Goal: Transaction & Acquisition: Purchase product/service

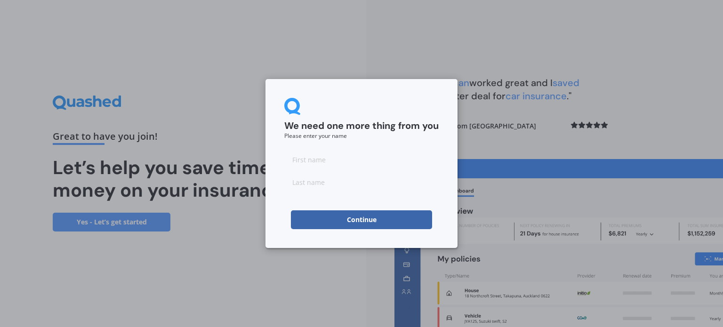
click at [368, 164] on input at bounding box center [361, 159] width 154 height 19
type input "c"
type input "[PERSON_NAME]"
click at [347, 185] on input at bounding box center [361, 182] width 154 height 19
type input ","
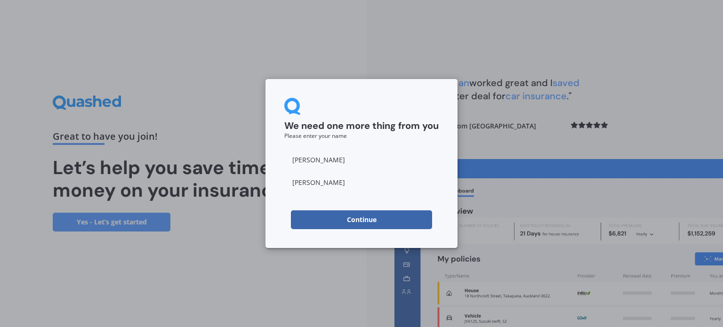
type input "[PERSON_NAME]"
click at [330, 220] on button "Continue" at bounding box center [361, 219] width 141 height 19
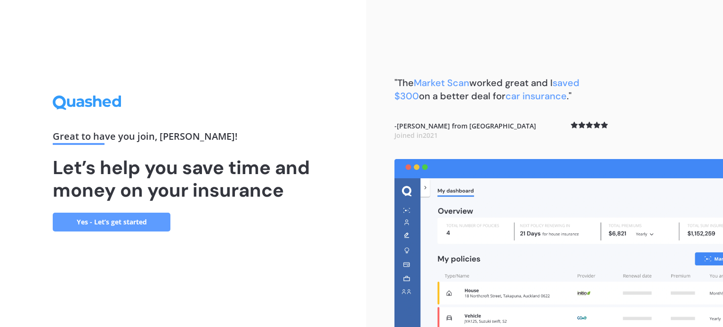
click at [150, 225] on link "Yes - Let’s get started" at bounding box center [112, 222] width 118 height 19
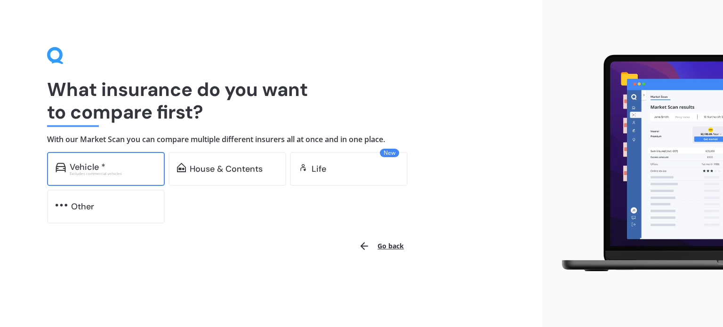
click at [121, 175] on div "Excludes commercial vehicles" at bounding box center [113, 174] width 87 height 4
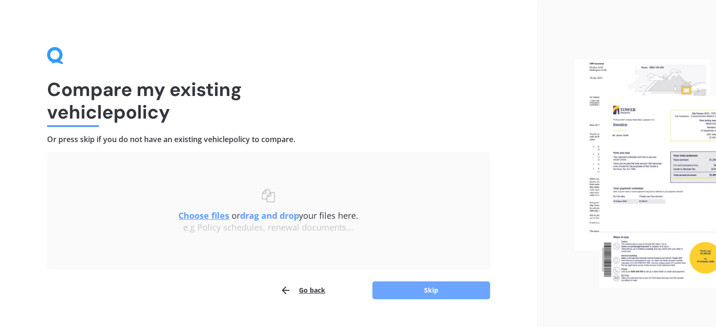
click at [395, 292] on button "Skip" at bounding box center [431, 291] width 118 height 18
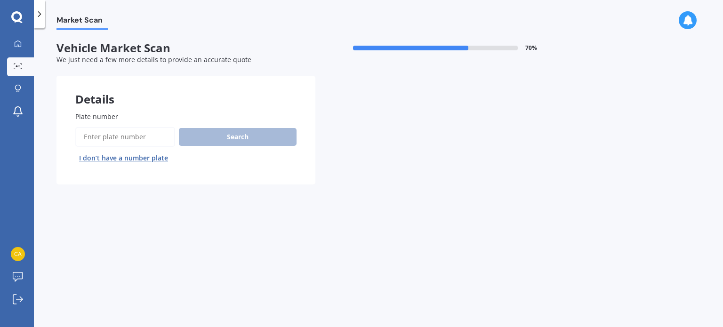
click at [145, 137] on input "Plate number" at bounding box center [125, 137] width 100 height 20
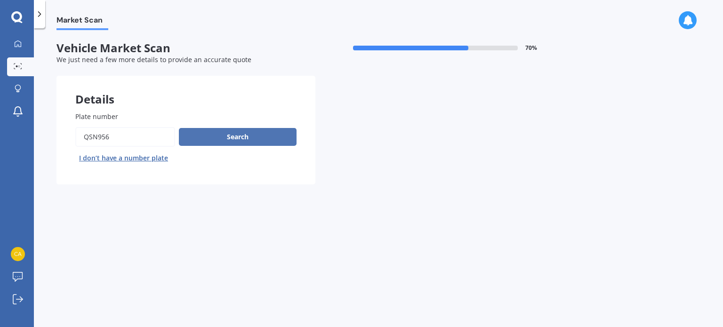
type input "qsn956"
click at [226, 141] on button "Search" at bounding box center [238, 137] width 118 height 18
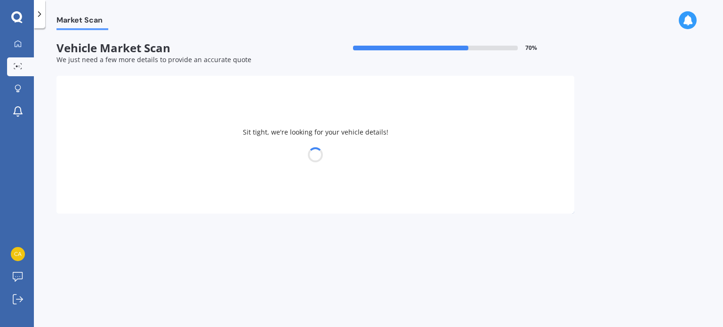
select select "HONDA"
select select "FIT"
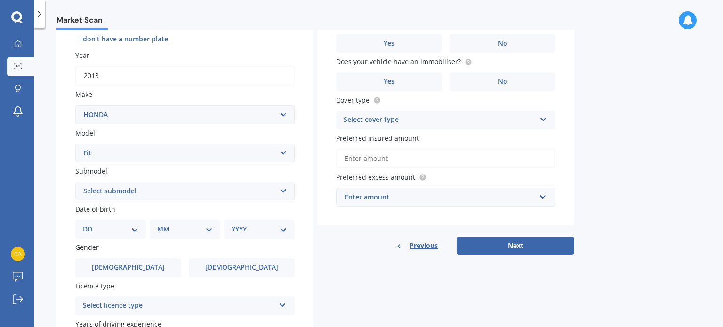
scroll to position [116, 0]
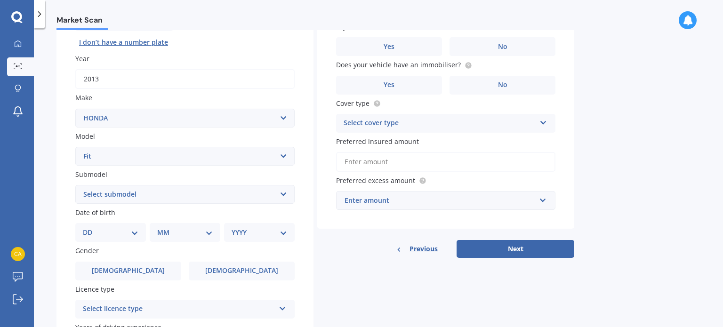
click at [215, 200] on select "Select submodel Diesel EV Hybrid Petrol" at bounding box center [184, 194] width 219 height 19
select select "PETROL"
click at [75, 185] on select "Select submodel Diesel EV Hybrid Petrol" at bounding box center [184, 194] width 219 height 19
click at [135, 234] on select "DD 01 02 03 04 05 06 07 08 09 10 11 12 13 14 15 16 17 18 19 20 21 22 23 24 25 2…" at bounding box center [111, 232] width 56 height 10
select select "02"
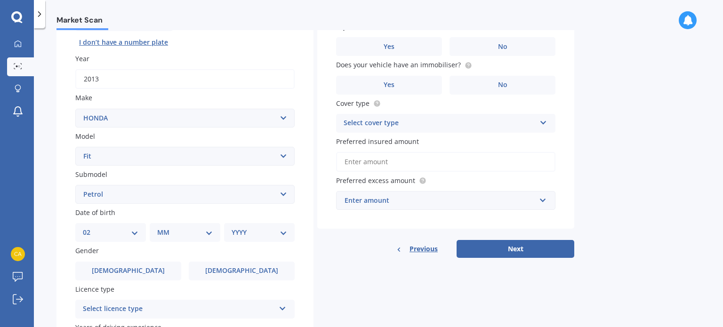
click at [90, 227] on select "DD 01 02 03 04 05 06 07 08 09 10 11 12 13 14 15 16 17 18 19 20 21 22 23 24 25 2…" at bounding box center [111, 232] width 56 height 10
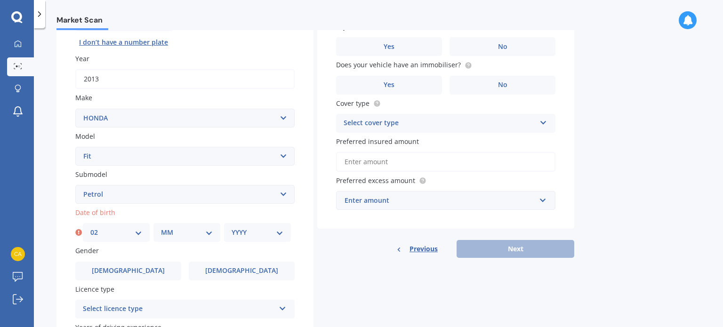
click at [190, 235] on select "MM 01 02 03 04 05 06 07 08 09 10 11 12" at bounding box center [187, 232] width 52 height 10
select select "07"
click at [161, 227] on select "MM 01 02 03 04 05 06 07 08 09 10 11 12" at bounding box center [187, 232] width 52 height 10
click at [235, 230] on select "YYYY 2025 2024 2023 2022 2021 2020 2019 2018 2017 2016 2015 2014 2013 2012 2011…" at bounding box center [258, 232] width 52 height 10
select select "1994"
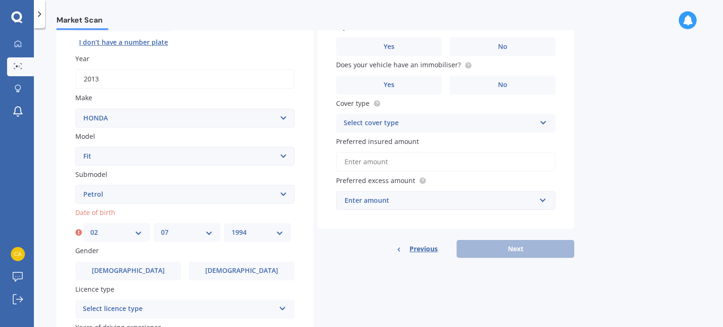
click at [232, 227] on select "YYYY 2025 2024 2023 2022 2021 2020 2019 2018 2017 2016 2015 2014 2013 2012 2011…" at bounding box center [258, 232] width 52 height 10
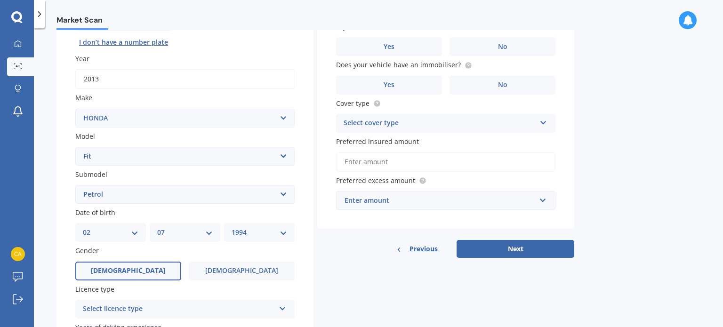
click at [154, 271] on label "[DEMOGRAPHIC_DATA]" at bounding box center [128, 271] width 106 height 19
click at [0, 0] on input "[DEMOGRAPHIC_DATA]" at bounding box center [0, 0] width 0 height 0
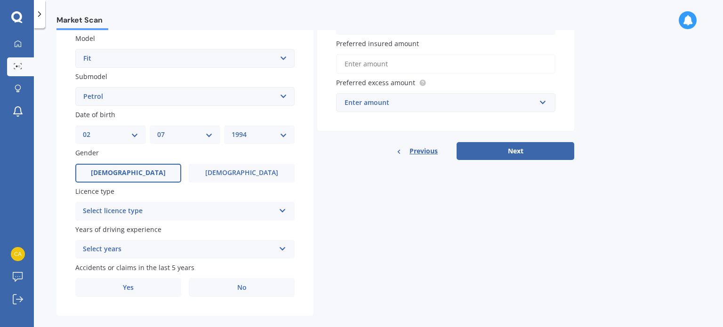
scroll to position [227, 0]
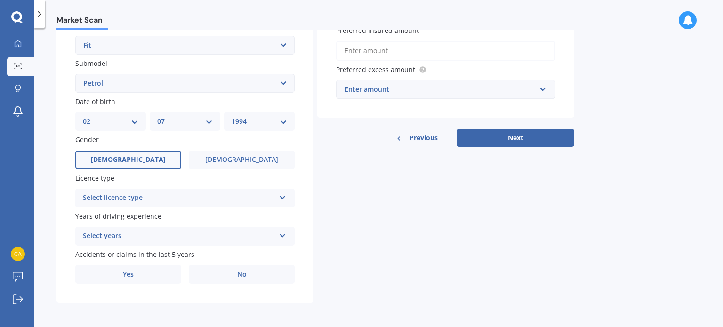
click at [255, 200] on div "Select licence type" at bounding box center [179, 198] width 192 height 11
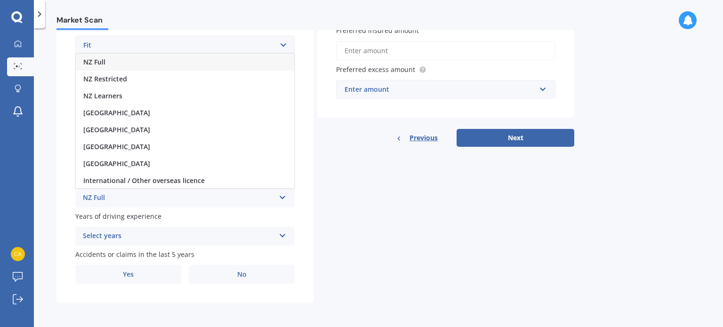
click at [160, 63] on div "NZ Full" at bounding box center [185, 62] width 218 height 17
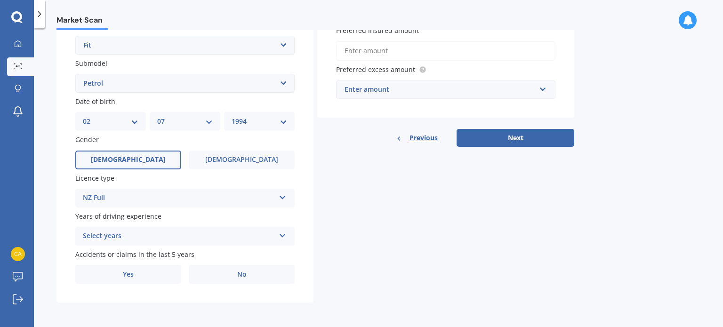
click at [173, 232] on div "Select years" at bounding box center [179, 236] width 192 height 11
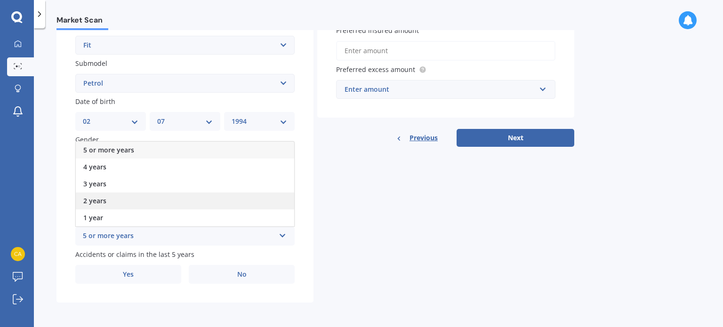
click at [129, 200] on div "2 years" at bounding box center [185, 201] width 218 height 17
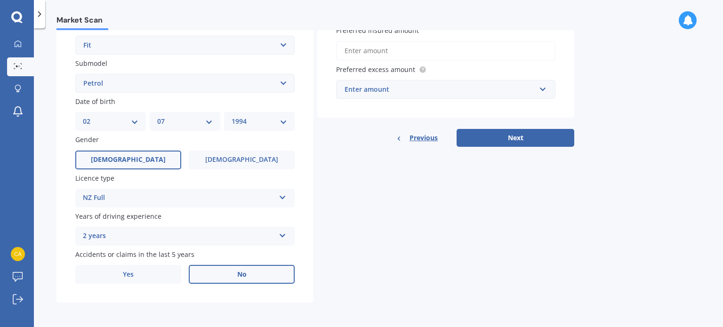
click at [234, 265] on label "No" at bounding box center [242, 274] width 106 height 19
click at [0, 0] on input "No" at bounding box center [0, 0] width 0 height 0
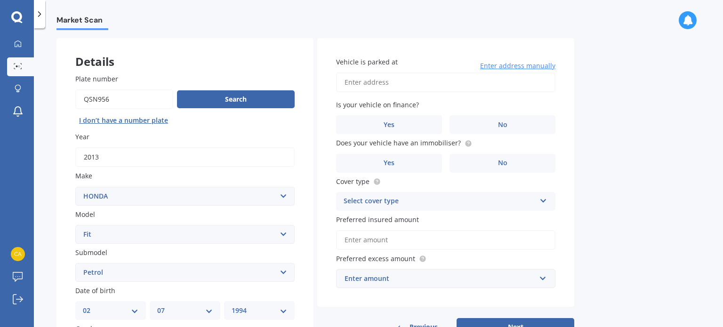
scroll to position [32, 0]
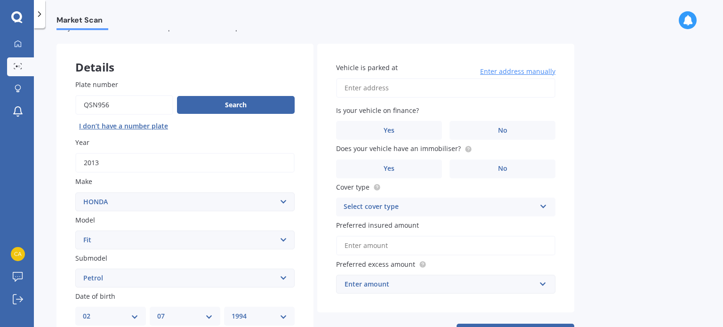
click at [466, 92] on input "Vehicle is parked at" at bounding box center [445, 88] width 219 height 20
drag, startPoint x: 484, startPoint y: 84, endPoint x: 321, endPoint y: 84, distance: 163.8
click at [321, 84] on div "Vehicle is parked at [STREET_ADDRESS] Enter address manually Is your vehicle on…" at bounding box center [445, 178] width 257 height 269
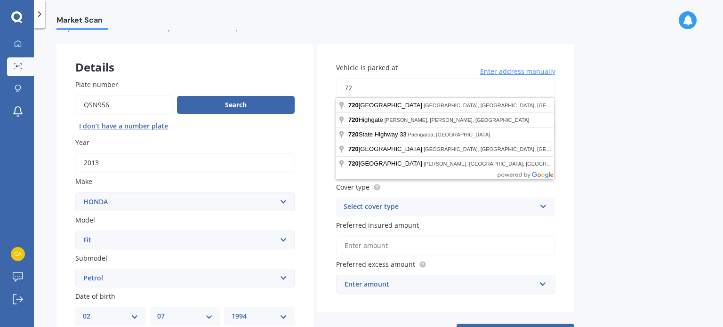
type input "7"
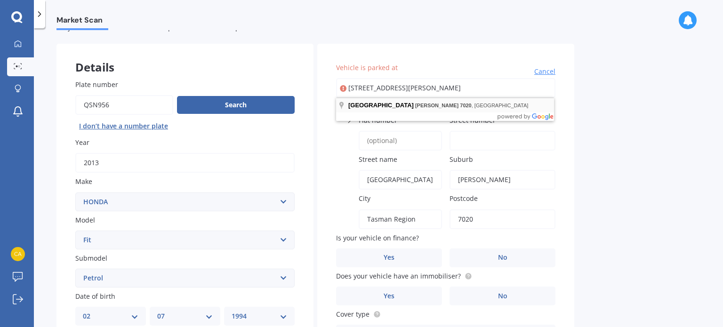
type input "[STREET_ADDRESS][PERSON_NAME]"
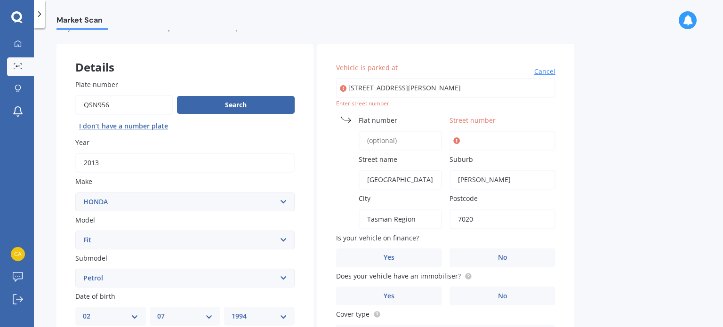
click at [496, 146] on input "Street number" at bounding box center [503, 141] width 106 height 20
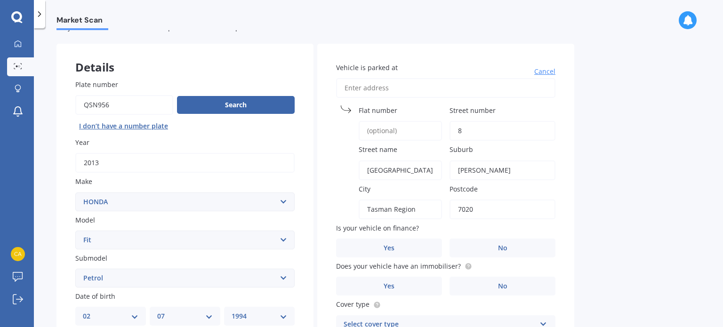
type input "8"
click at [603, 176] on div "Market Scan Vehicle Market Scan 70 % We just need a few more details to provide…" at bounding box center [378, 179] width 689 height 299
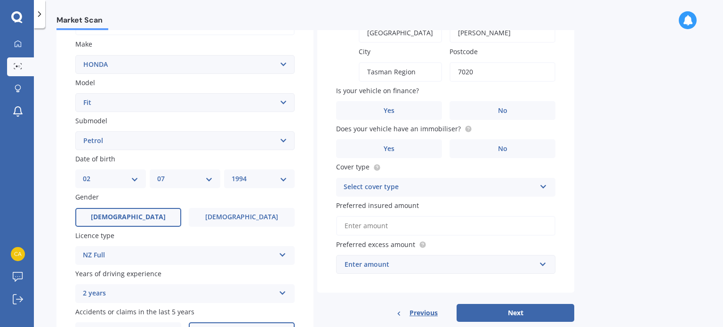
scroll to position [180, 0]
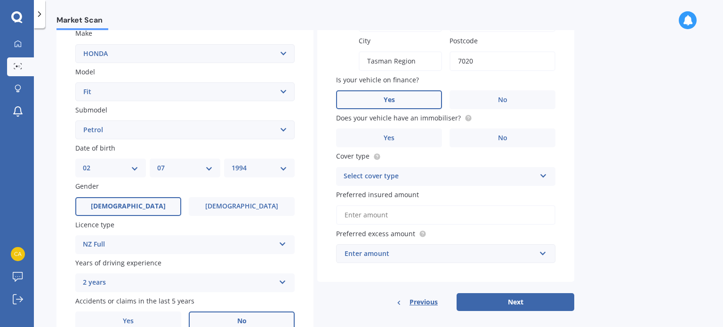
click at [396, 91] on label "Yes" at bounding box center [389, 99] width 106 height 19
click at [0, 0] on input "Yes" at bounding box center [0, 0] width 0 height 0
click at [411, 134] on label "Yes" at bounding box center [389, 138] width 106 height 19
click at [0, 0] on input "Yes" at bounding box center [0, 0] width 0 height 0
click at [457, 182] on div "Select cover type Comprehensive Third Party, Fire & Theft Third Party" at bounding box center [445, 176] width 219 height 19
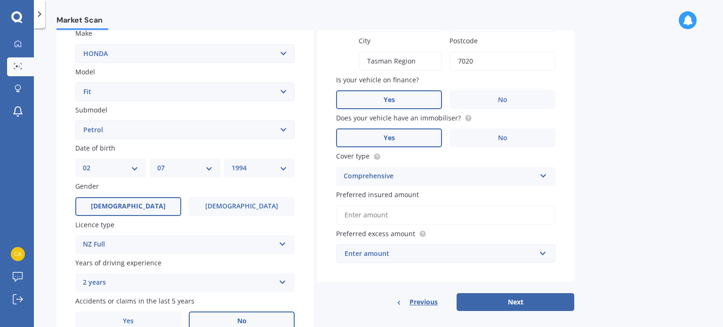
click at [464, 162] on div "Cover type Comprehensive Comprehensive Third Party, Fire & Theft Third Party" at bounding box center [445, 168] width 219 height 34
click at [460, 171] on div "Comprehensive" at bounding box center [440, 176] width 192 height 11
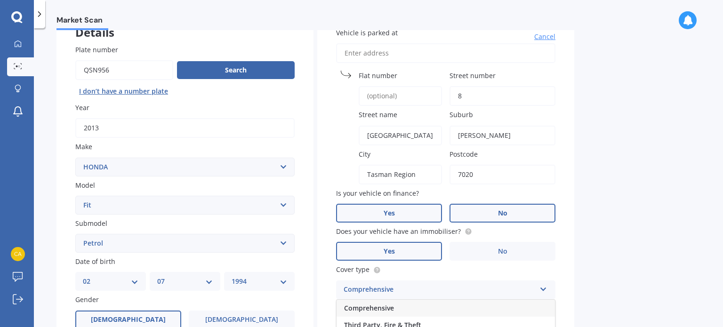
scroll to position [67, 0]
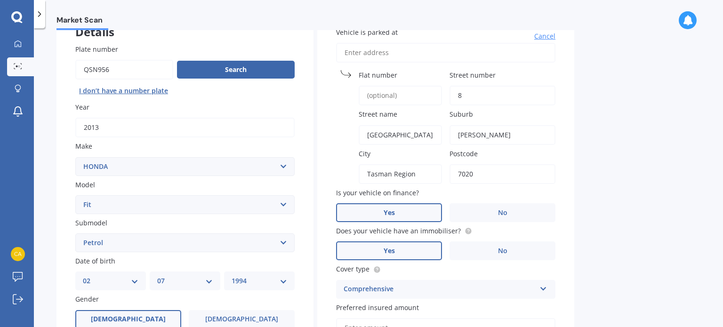
click at [652, 269] on div "Market Scan Vehicle Market Scan 70 % We just need a few more details to provide…" at bounding box center [378, 179] width 689 height 299
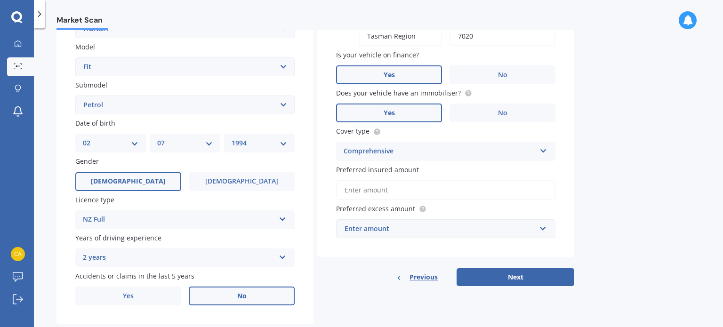
scroll to position [200, 0]
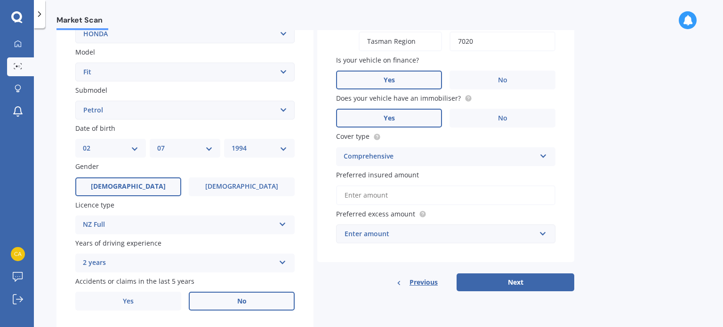
click at [403, 195] on input "Preferred insured amount" at bounding box center [445, 195] width 219 height 20
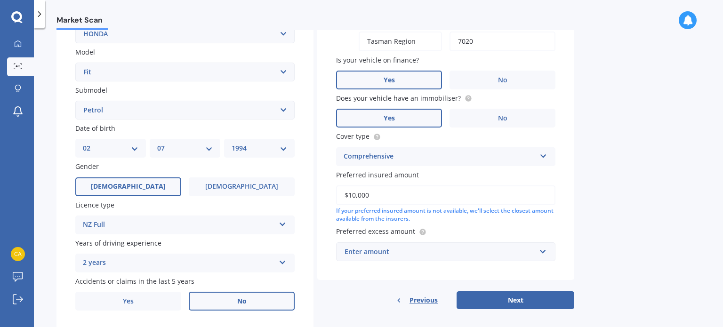
type input "$10,000"
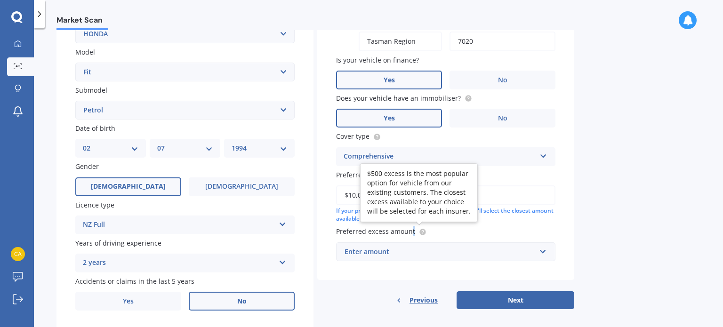
drag, startPoint x: 468, startPoint y: 235, endPoint x: 412, endPoint y: 231, distance: 55.7
click at [412, 231] on label "Preferred excess amount" at bounding box center [444, 231] width 216 height 10
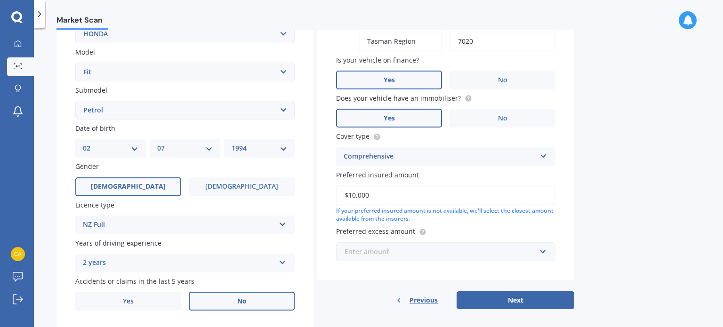
click at [401, 256] on input "text" at bounding box center [442, 252] width 211 height 18
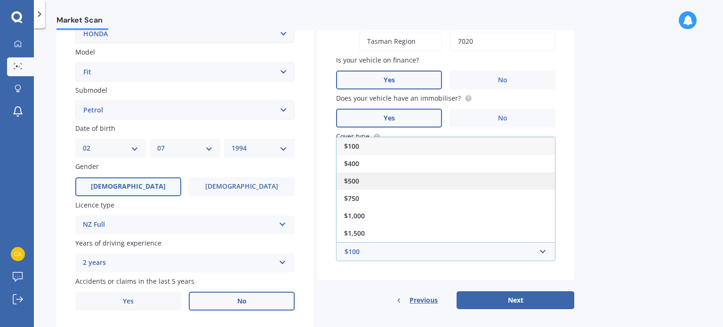
click at [375, 186] on div "$500" at bounding box center [446, 180] width 218 height 17
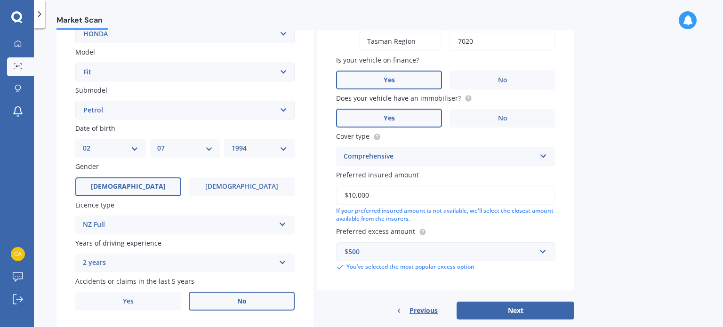
click at [406, 197] on input "$10,000" at bounding box center [445, 195] width 219 height 20
click at [499, 309] on button "Next" at bounding box center [516, 311] width 118 height 18
select select "02"
select select "07"
select select "1994"
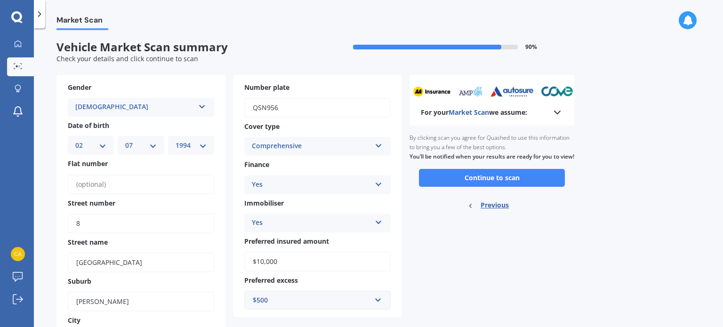
scroll to position [0, 0]
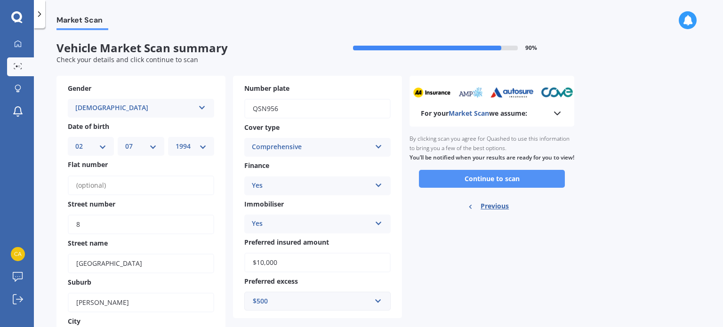
click at [489, 187] on button "Continue to scan" at bounding box center [492, 179] width 146 height 18
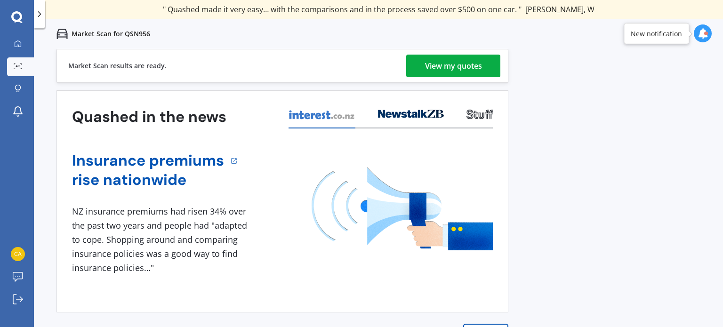
click at [442, 64] on div "View my quotes" at bounding box center [453, 66] width 57 height 23
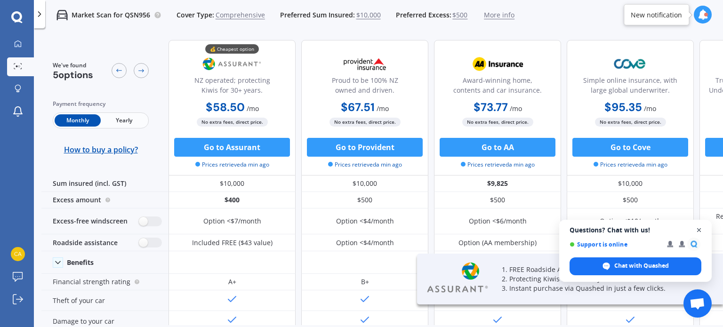
click at [702, 231] on span "Close chat" at bounding box center [700, 231] width 12 height 12
